Goal: Information Seeking & Learning: Learn about a topic

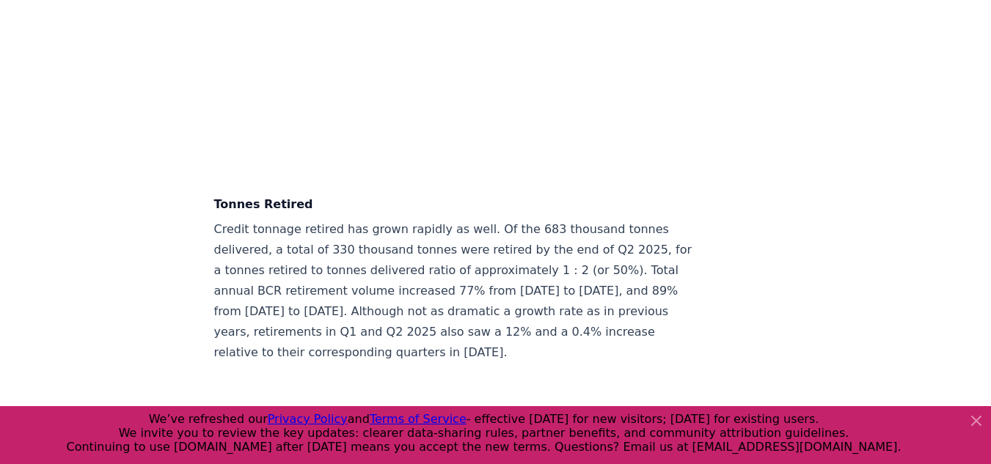
scroll to position [5243, 0]
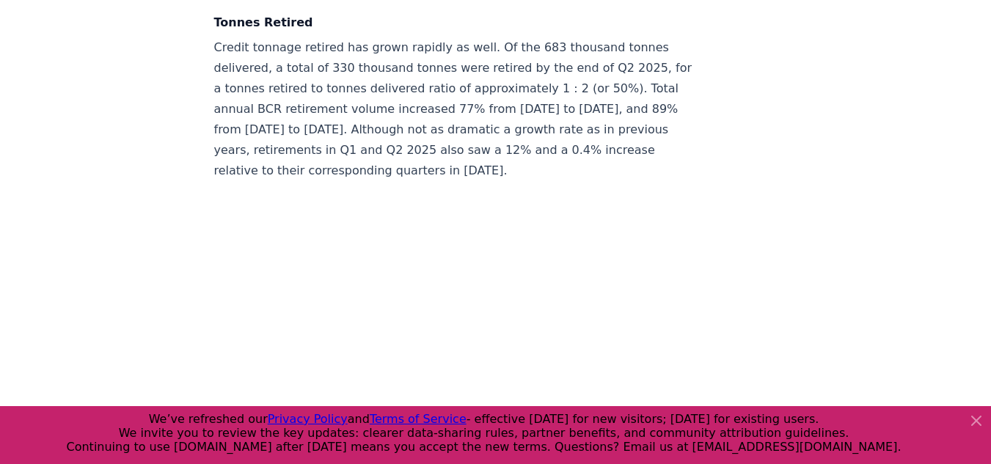
click at [974, 420] on icon at bounding box center [977, 421] width 18 height 18
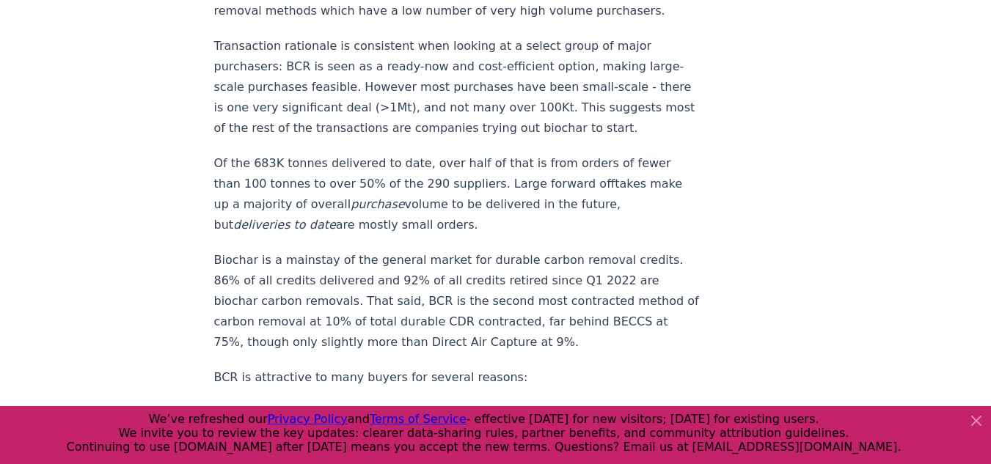
scroll to position [1795, 0]
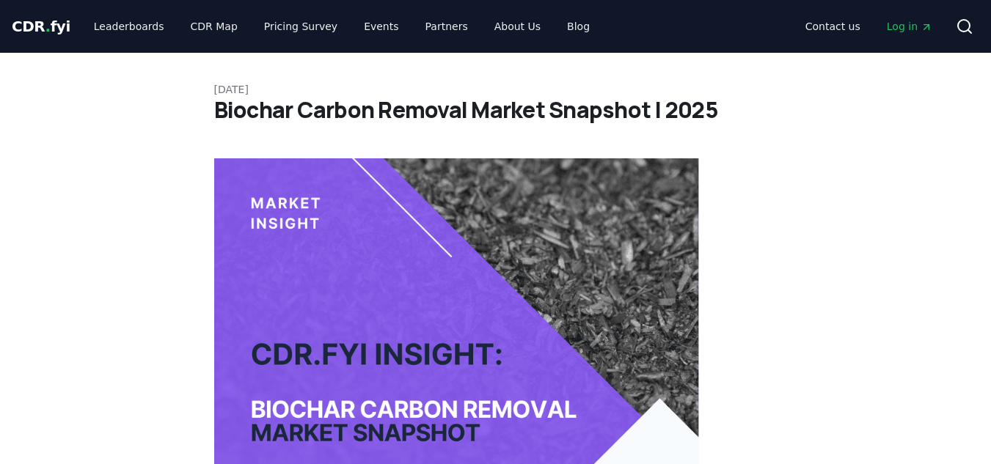
scroll to position [1795, 0]
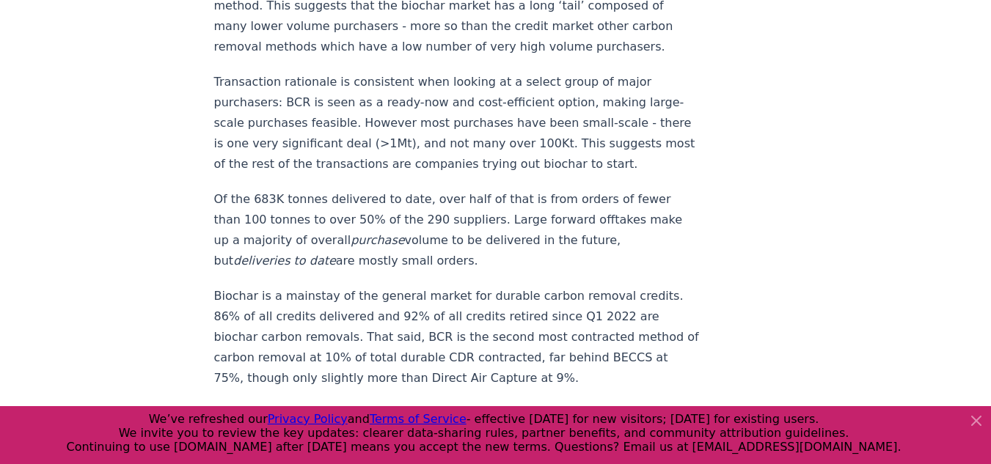
click at [975, 424] on icon at bounding box center [977, 421] width 18 height 18
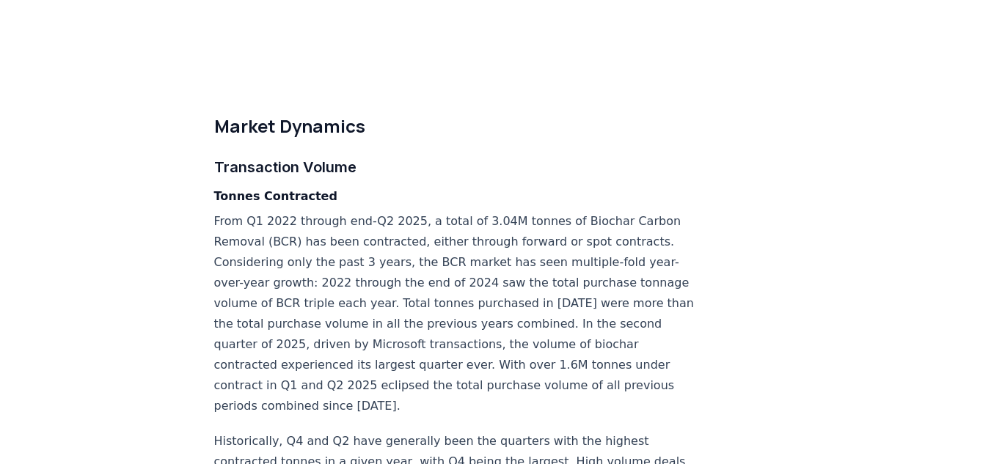
scroll to position [3670, 0]
